Goal: Communication & Community: Answer question/provide support

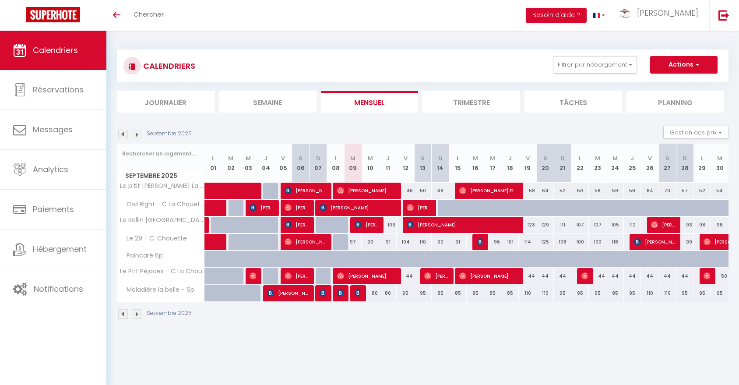
select select
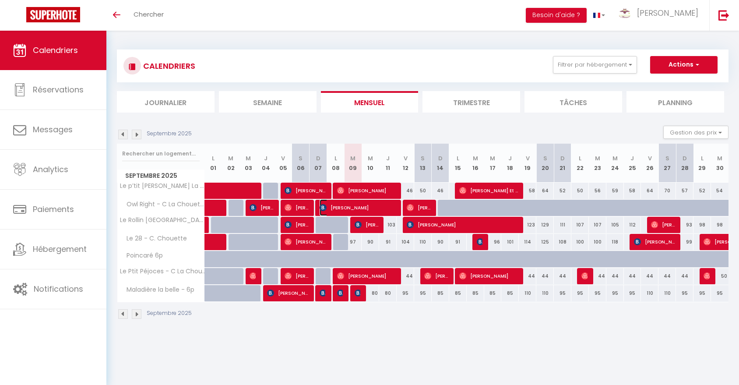
click at [394, 203] on span "[PERSON_NAME]" at bounding box center [359, 207] width 78 height 17
select select "OK"
select select "1"
select select "0"
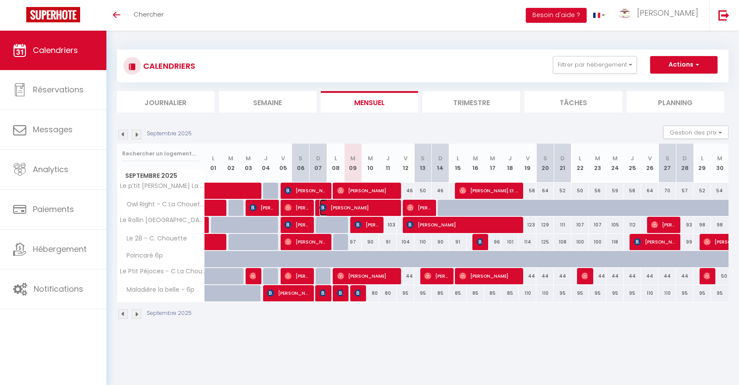
select select "1"
select select
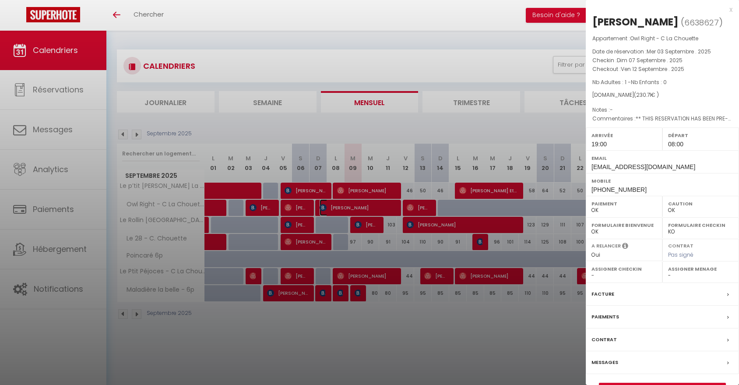
scroll to position [31, 0]
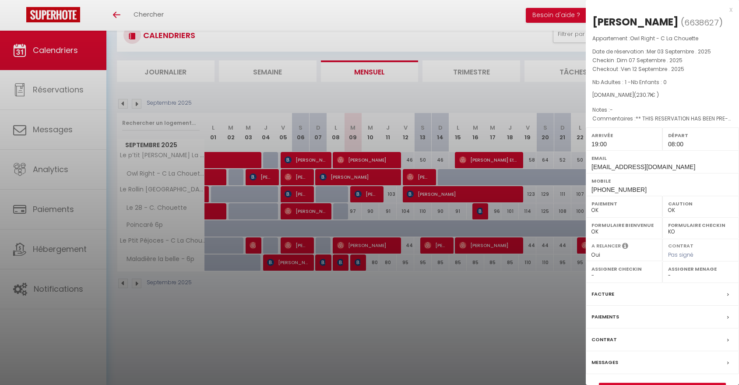
click at [612, 361] on label "Messages" at bounding box center [604, 362] width 27 height 9
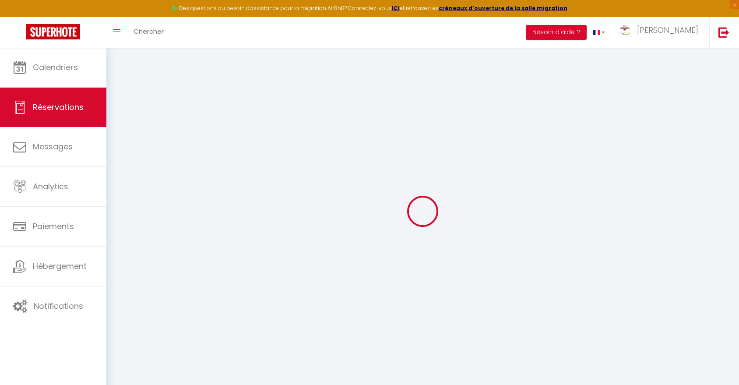
type input "[PERSON_NAME]"
type input "Da Fonte"
type input "[EMAIL_ADDRESS][DOMAIN_NAME]"
type input "[PERSON_NAME][EMAIL_ADDRESS][DOMAIN_NAME]"
type input "[PHONE_NUMBER]"
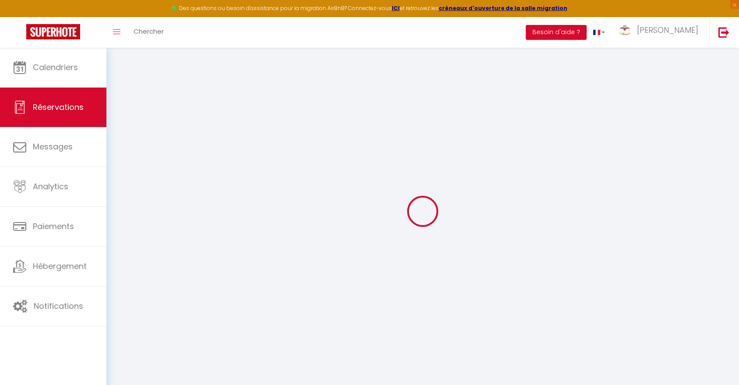
type input "[PHONE_NUMBER]"
type input "[STREET_ADDRESS]"
type input "Gretz Armainvilliers"
select select "FR"
type input "37.44"
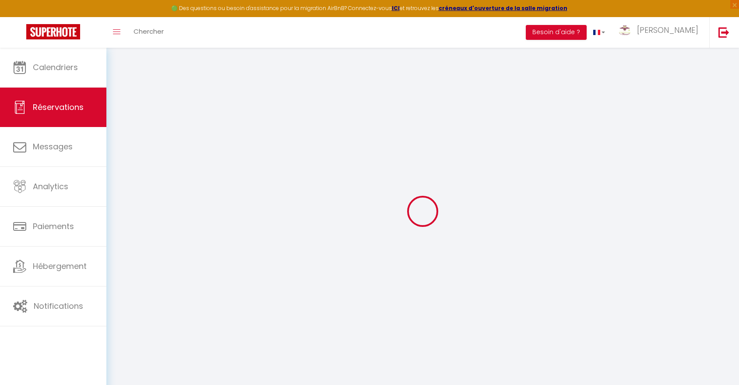
type input "3.23"
select select "35201"
select select "1"
select select
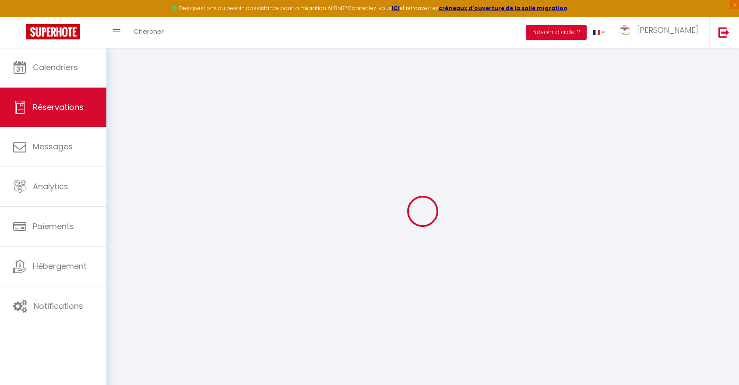
type input "1"
select select "12"
select select "15"
type input "190.25"
checkbox input "false"
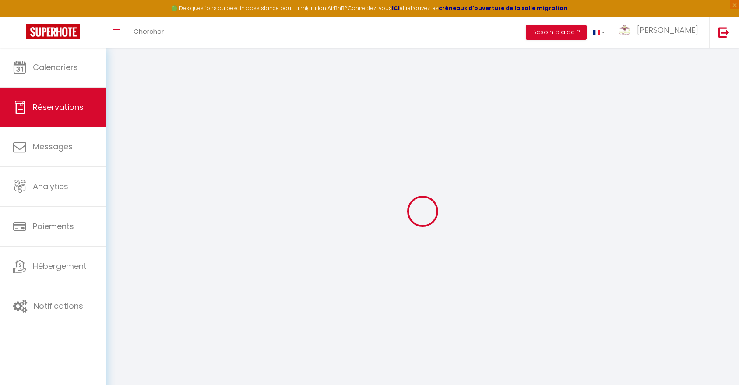
type input "0"
select select "2"
type input "30"
type input "0"
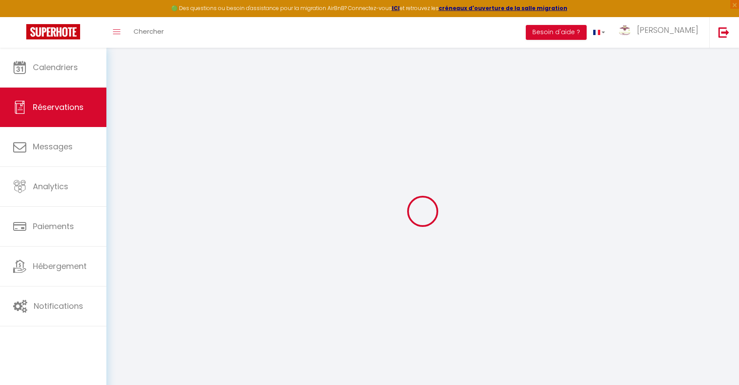
select select
checkbox input "false"
select select
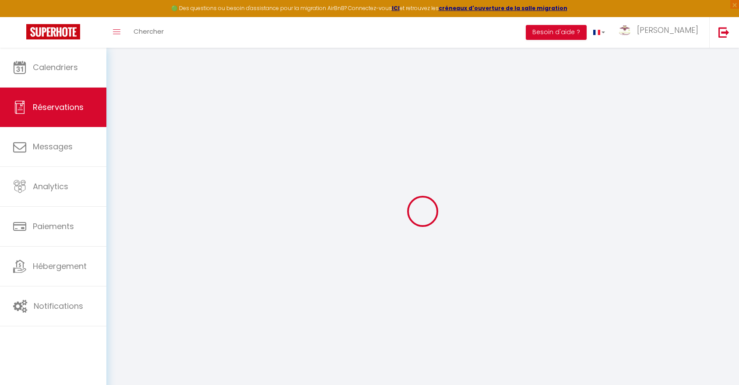
checkbox input "false"
select select
checkbox input "false"
type textarea "** THIS RESERVATION HAS BEEN PRE-PAID ** Reservation has a cancellation grace p…"
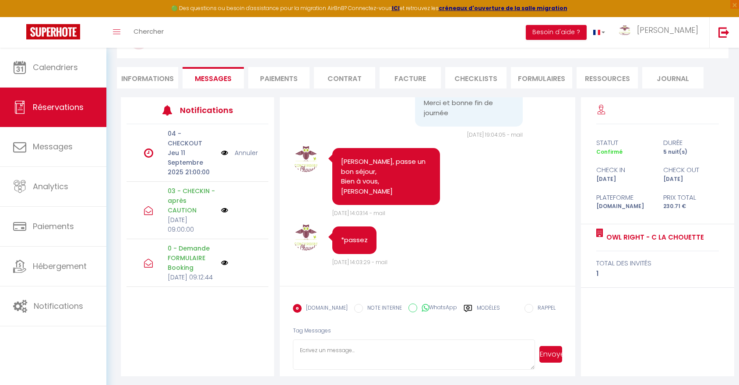
scroll to position [66, 0]
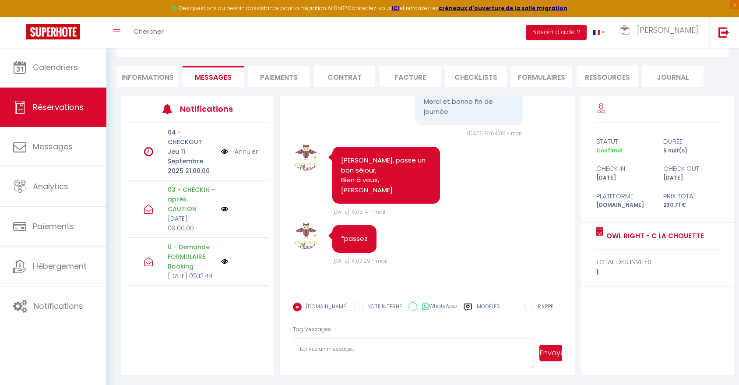
click at [399, 350] on textarea at bounding box center [414, 353] width 242 height 31
click at [466, 361] on textarea "Bonjour [PERSON_NAME], je me permets un petit message pour connaître votre heur…" at bounding box center [414, 353] width 242 height 31
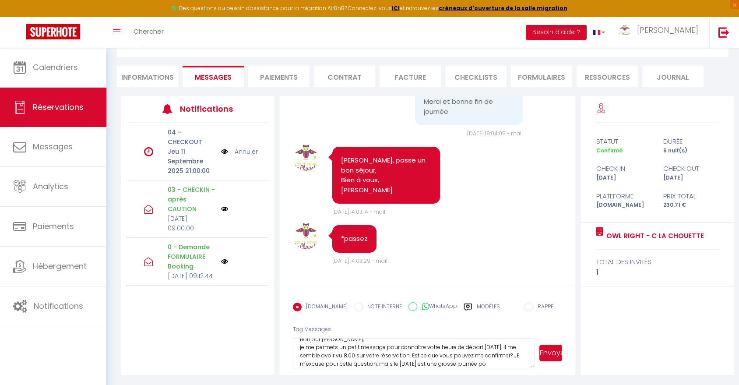
scroll to position [18, 0]
click at [335, 356] on textarea "Bonjour [PERSON_NAME], je me permets un petit message pour connaître votre heur…" at bounding box center [414, 353] width 242 height 31
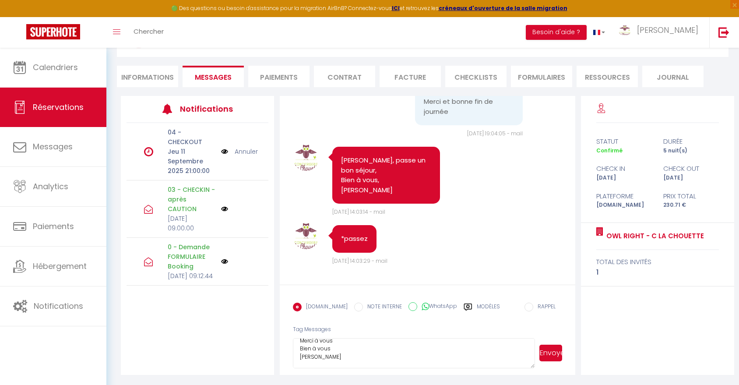
type textarea "Bonjour [PERSON_NAME], je me permets un petit message pour connaître votre heur…"
click at [558, 357] on button "Envoyer" at bounding box center [550, 353] width 23 height 17
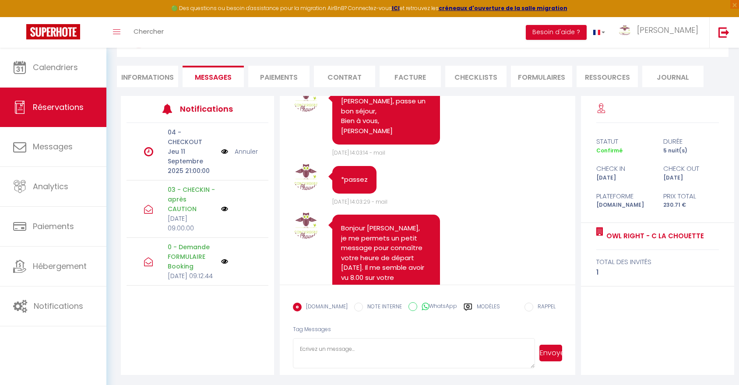
click at [498, 206] on div "Note Sms *passez [DATE] 14:03:29 - mail" at bounding box center [427, 185] width 269 height 42
click at [575, 278] on div "Note Sms Bonjour [PERSON_NAME], IMPORTANT : Afin de confirmer votre réservation…" at bounding box center [427, 235] width 307 height 279
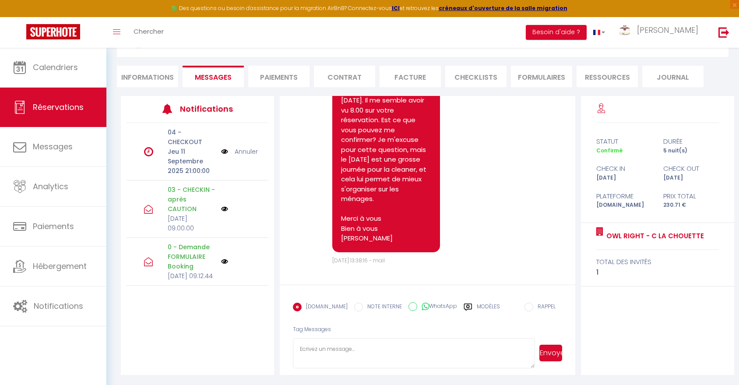
scroll to position [1054, 0]
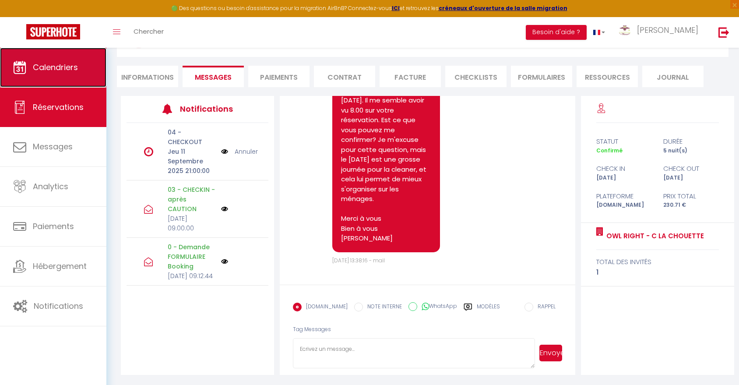
click at [46, 79] on link "Calendriers" at bounding box center [53, 67] width 106 height 39
